Goal: Transaction & Acquisition: Purchase product/service

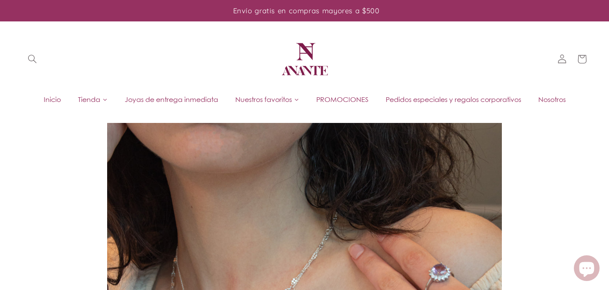
scroll to position [171, 0]
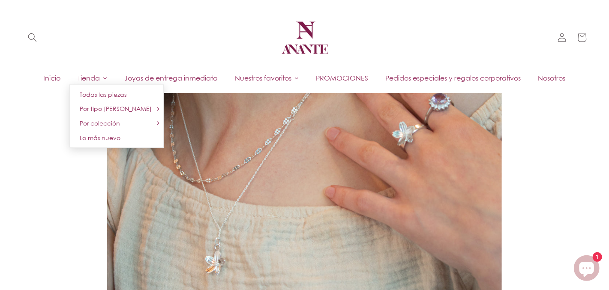
click at [103, 78] on icon at bounding box center [104, 79] width 3 height 2
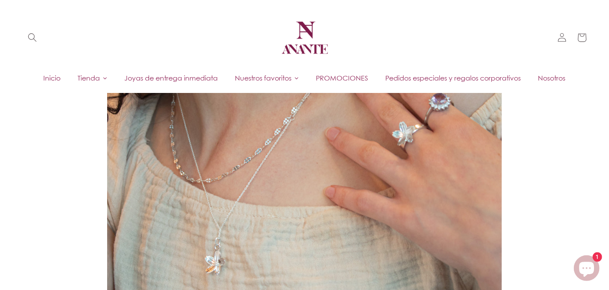
click at [103, 78] on icon at bounding box center [104, 79] width 3 height 2
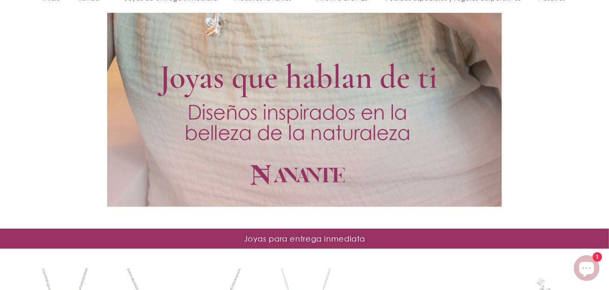
scroll to position [471, 0]
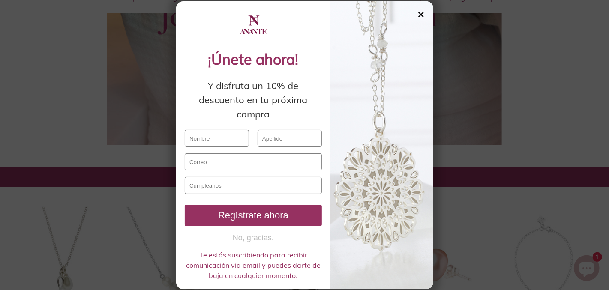
click at [419, 19] on div "✕" at bounding box center [421, 14] width 8 height 9
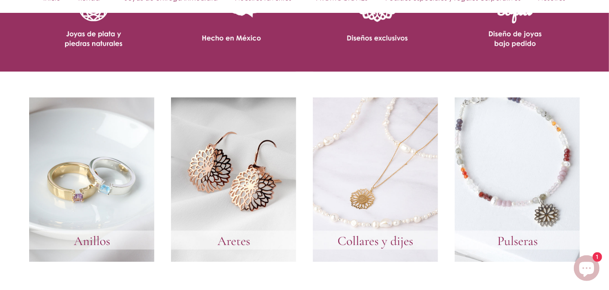
scroll to position [1328, 0]
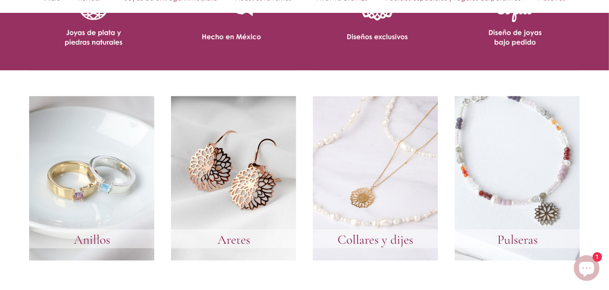
click at [77, 164] on link at bounding box center [91, 178] width 125 height 164
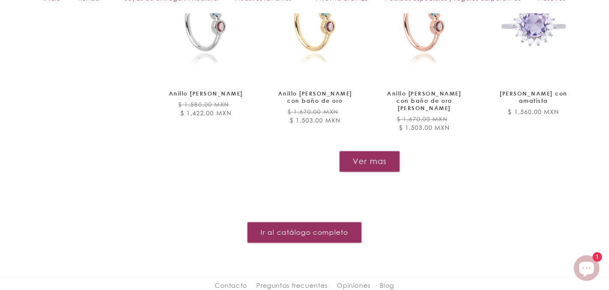
scroll to position [1019, 0]
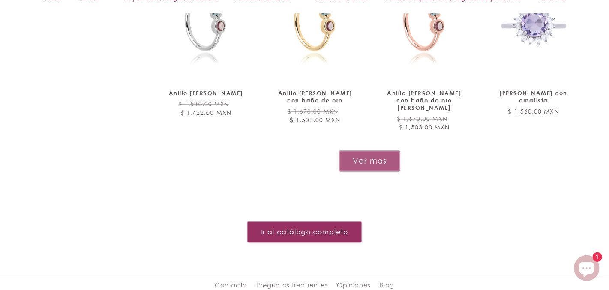
click at [369, 150] on button "Ver mas" at bounding box center [369, 160] width 61 height 21
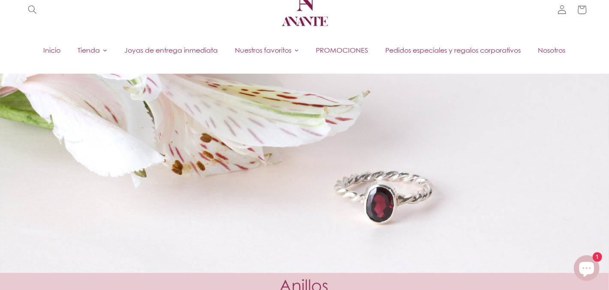
scroll to position [0, 0]
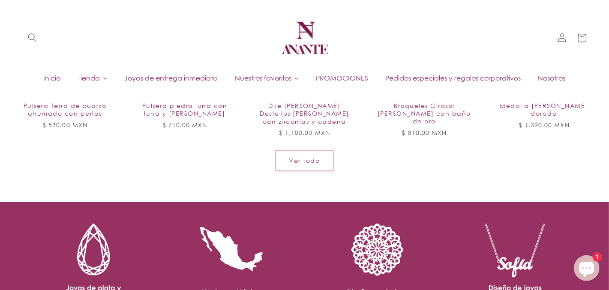
scroll to position [942, 0]
